Goal: Task Accomplishment & Management: Complete application form

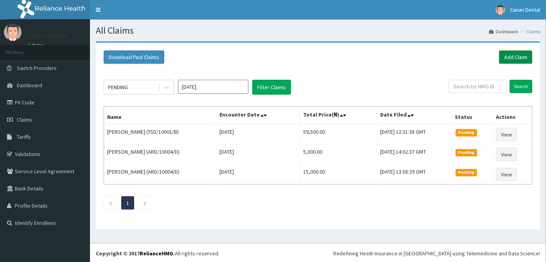
click at [523, 57] on link "Add Claim" at bounding box center [515, 56] width 33 height 13
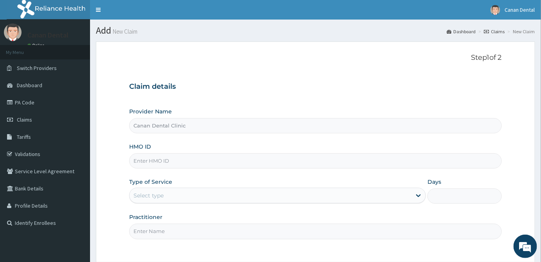
click at [394, 156] on input "HMO ID" at bounding box center [315, 160] width 373 height 15
click at [142, 164] on input "f" at bounding box center [315, 160] width 373 height 15
type input "f"
type input "FMP/10040/E"
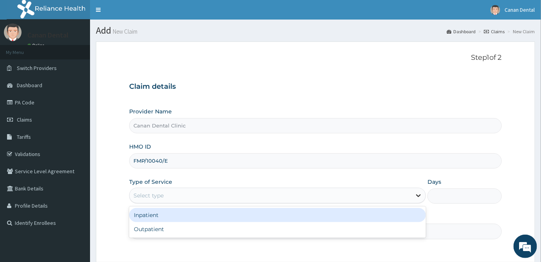
click at [421, 195] on icon at bounding box center [418, 196] width 8 height 8
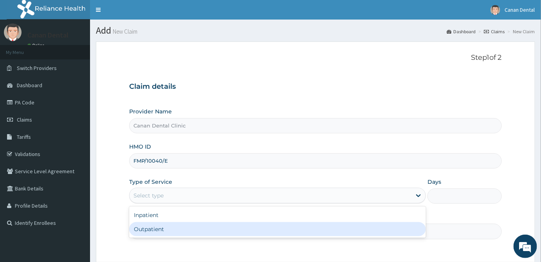
click at [406, 230] on div "Outpatient" at bounding box center [277, 229] width 297 height 14
type input "1"
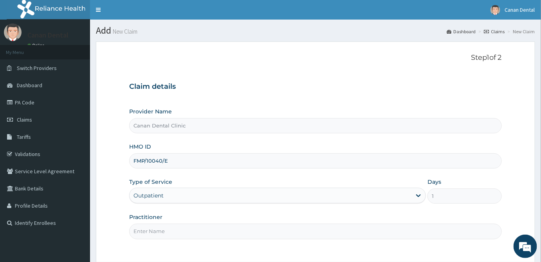
scroll to position [70, 0]
